Goal: Information Seeking & Learning: Understand process/instructions

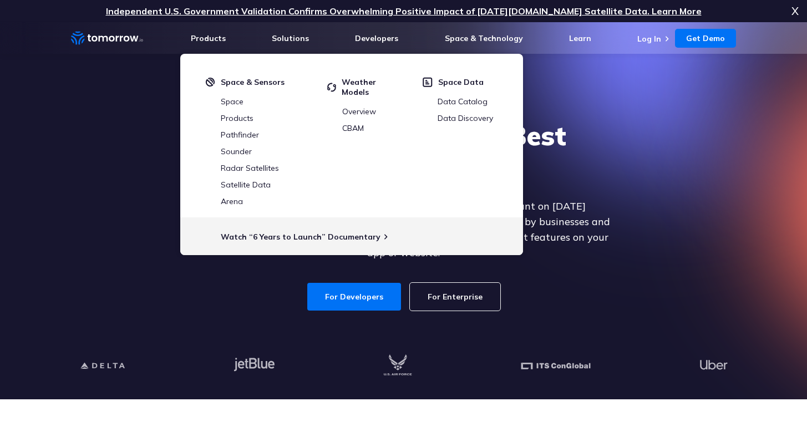
click at [602, 39] on ul "Products Products For Organizations Resilience Platform Your single source of w…" at bounding box center [464, 38] width 546 height 32
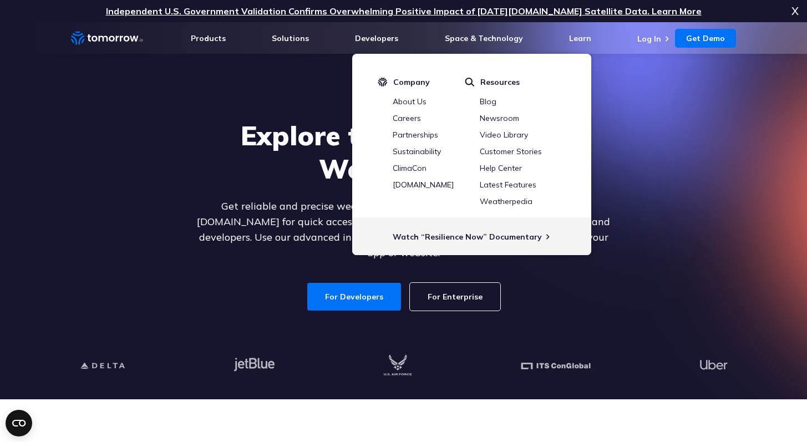
click at [635, 38] on ul "Products Products For Organizations Resilience Platform Your single source of w…" at bounding box center [464, 38] width 546 height 32
click at [644, 38] on link "Log In" at bounding box center [650, 39] width 24 height 10
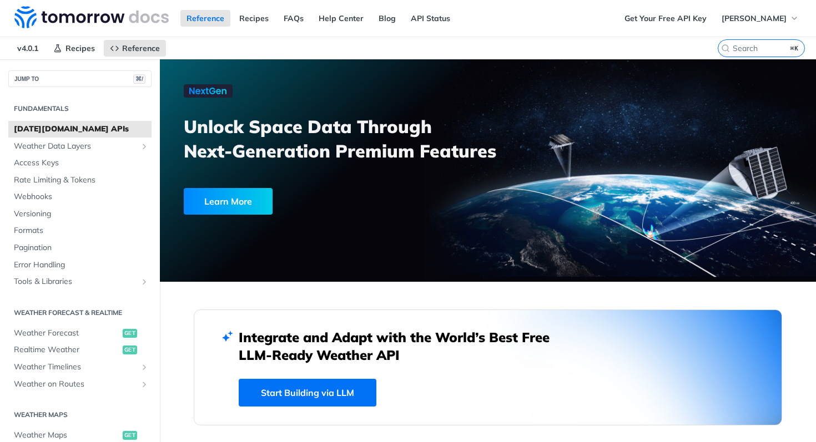
scroll to position [206, 0]
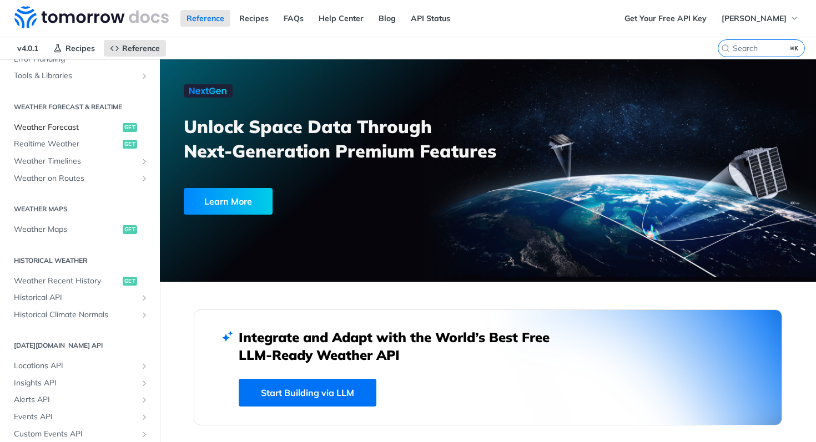
click at [67, 125] on span "Weather Forecast" at bounding box center [67, 127] width 106 height 11
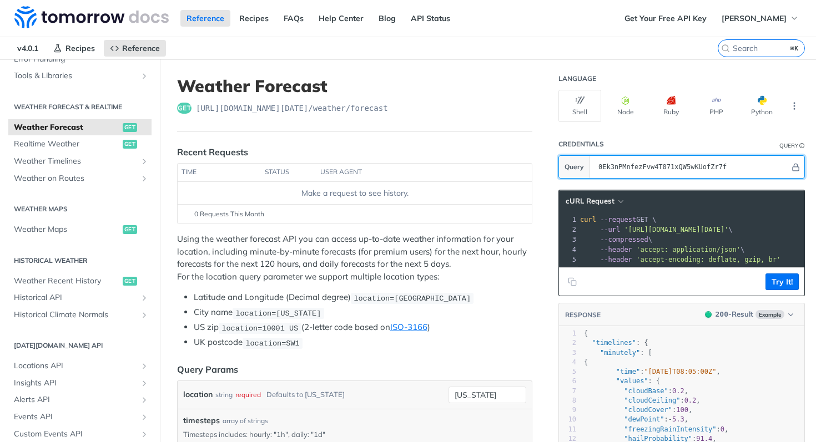
click at [691, 166] on input "0Ek3nPMnfezFvw4T071xQW5wKUofZr7f" at bounding box center [691, 167] width 197 height 22
